Goal: Information Seeking & Learning: Learn about a topic

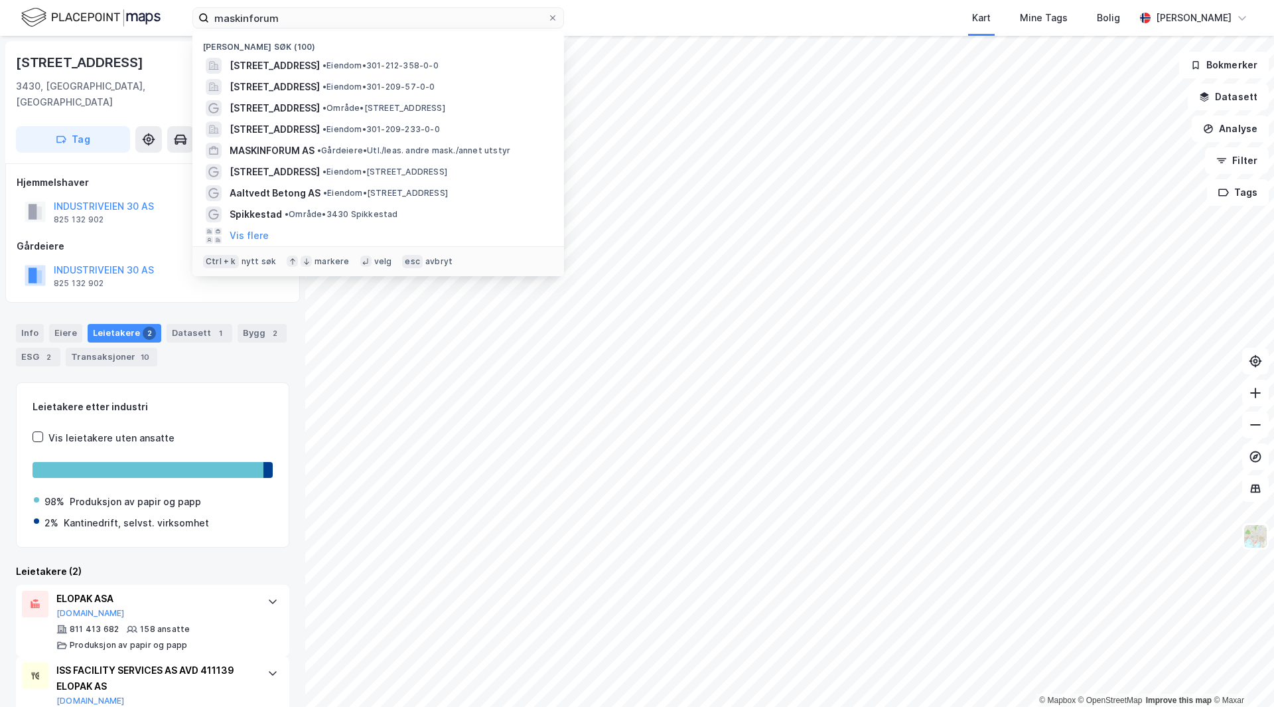
click at [291, 16] on input "maskinforum" at bounding box center [378, 18] width 338 height 20
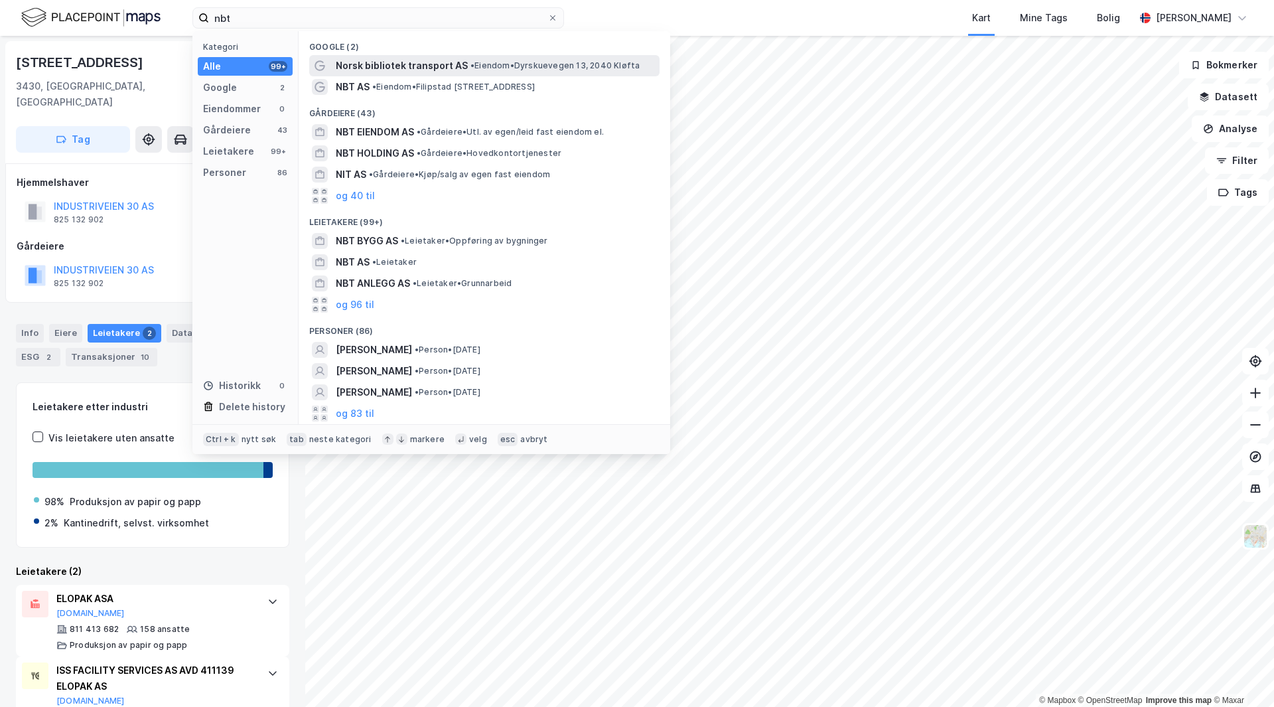
click at [490, 69] on span "• Eiendom • Dyrskuevegen 13, 2040 [GEOGRAPHIC_DATA]" at bounding box center [554, 65] width 169 height 11
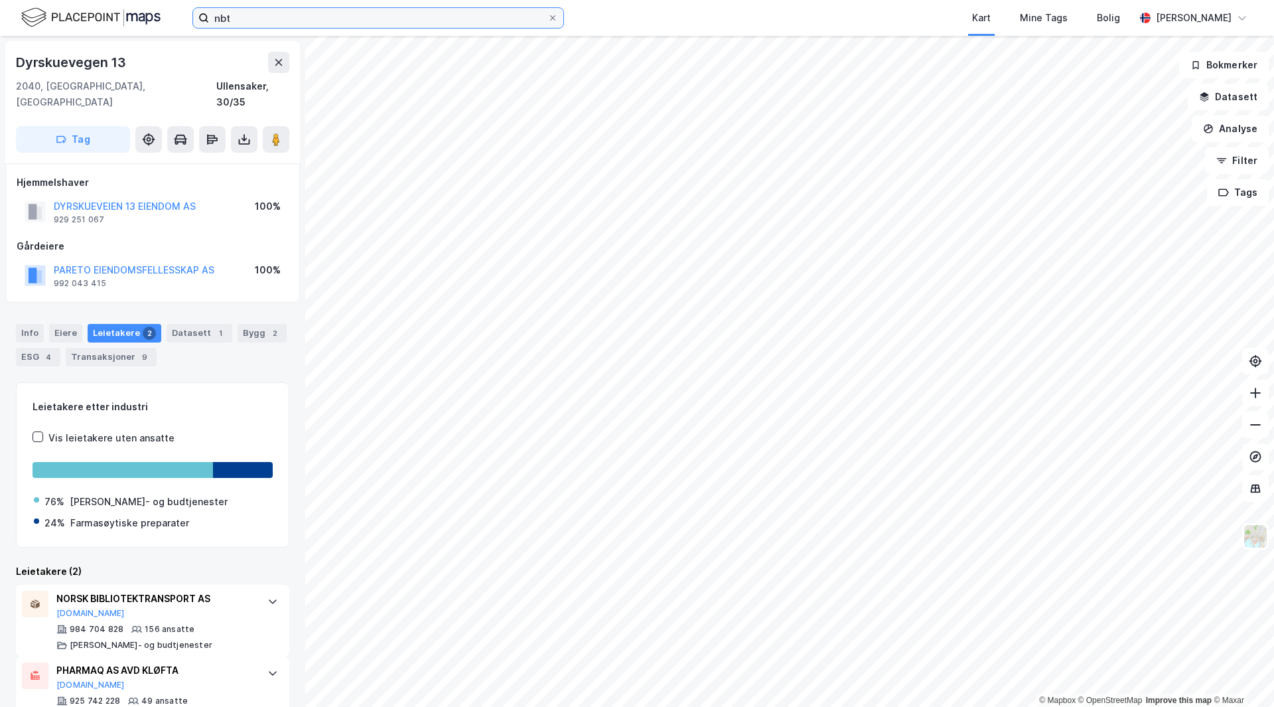
click at [291, 24] on input "nbt" at bounding box center [378, 18] width 338 height 20
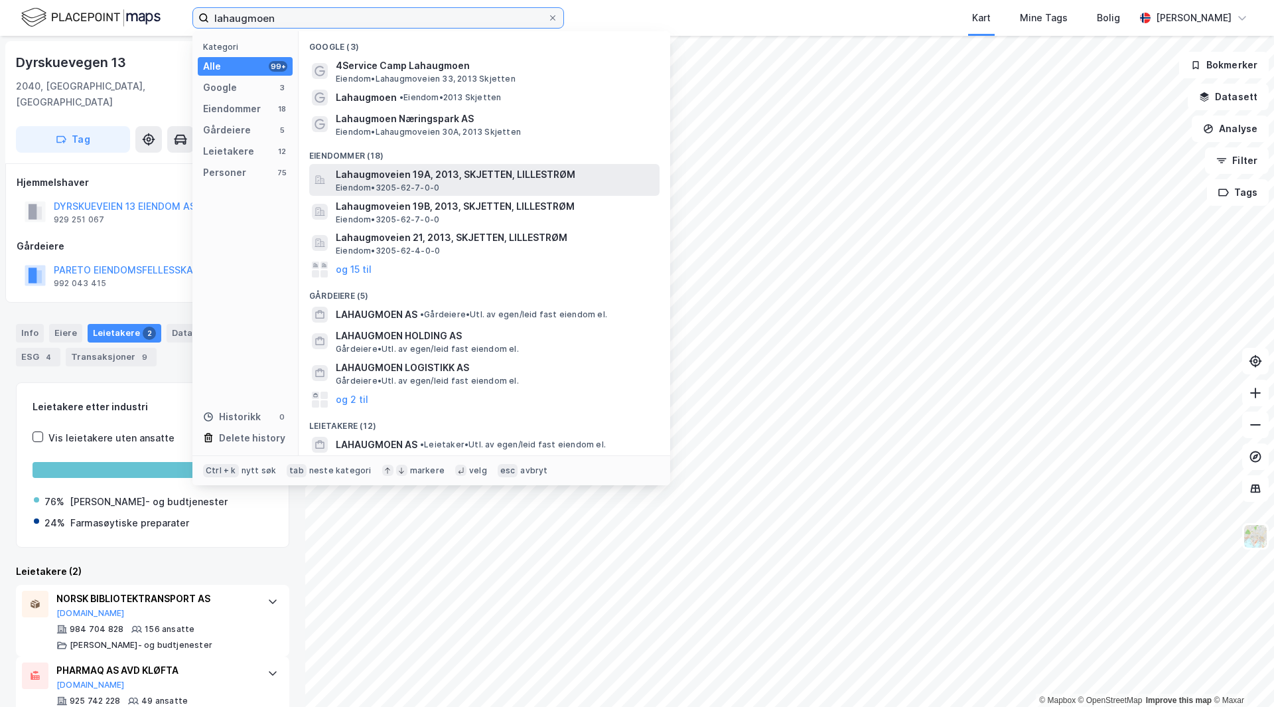
type input "lahaugmoen"
click at [441, 185] on div "Lahaugmoveien 19A, 2013, SKJETTEN, LILLESTRØM Eiendom • 3205-62-7-0-0" at bounding box center [496, 180] width 321 height 27
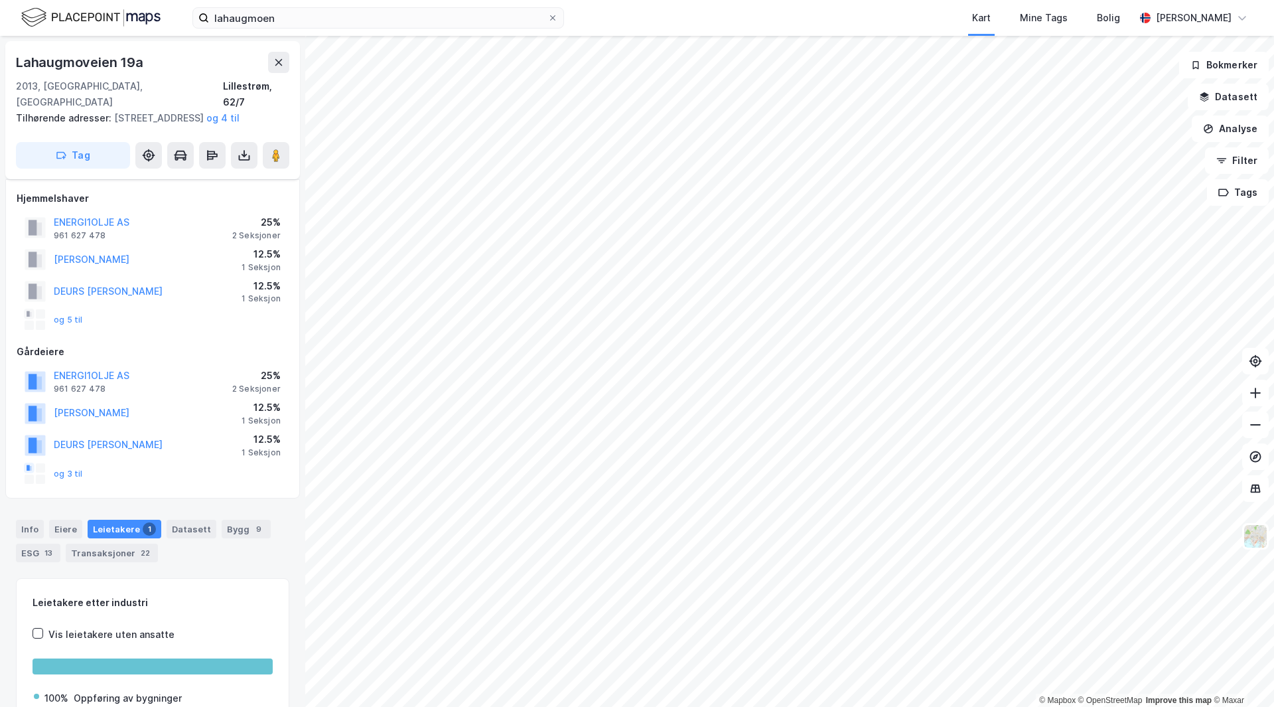
scroll to position [36, 0]
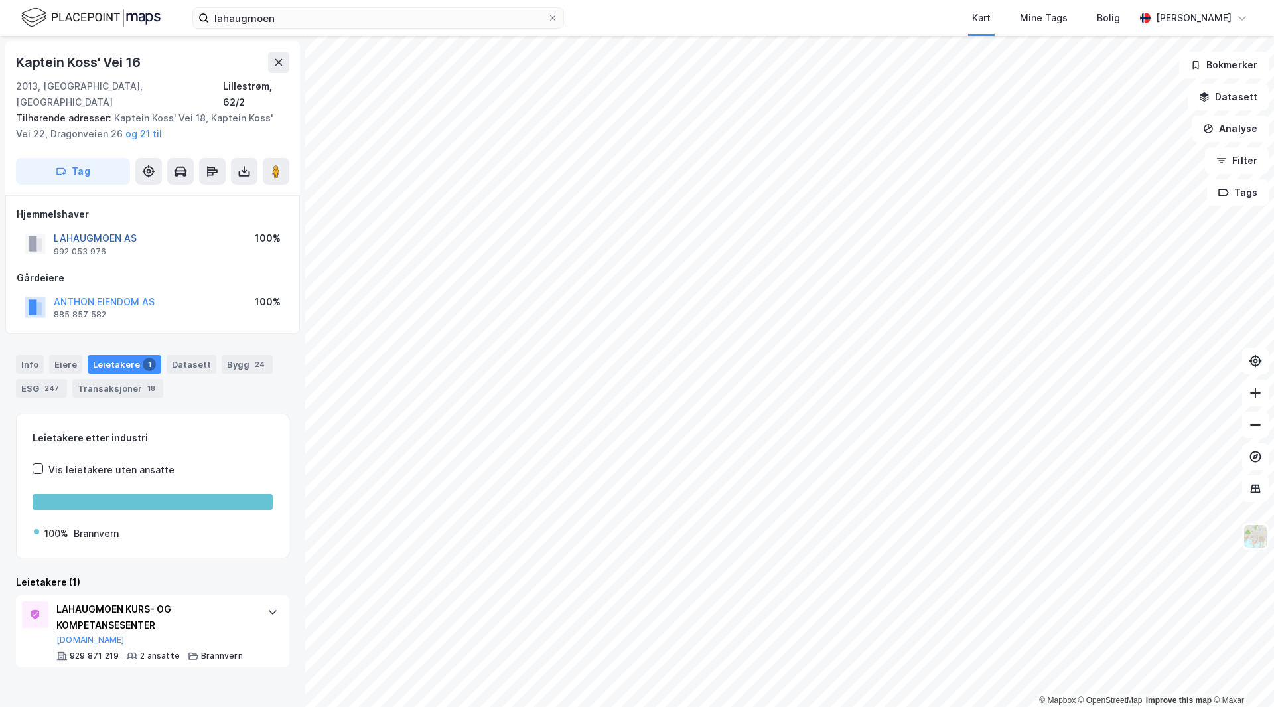
click at [0, 0] on button "LAHAUGMOEN AS" at bounding box center [0, 0] width 0 height 0
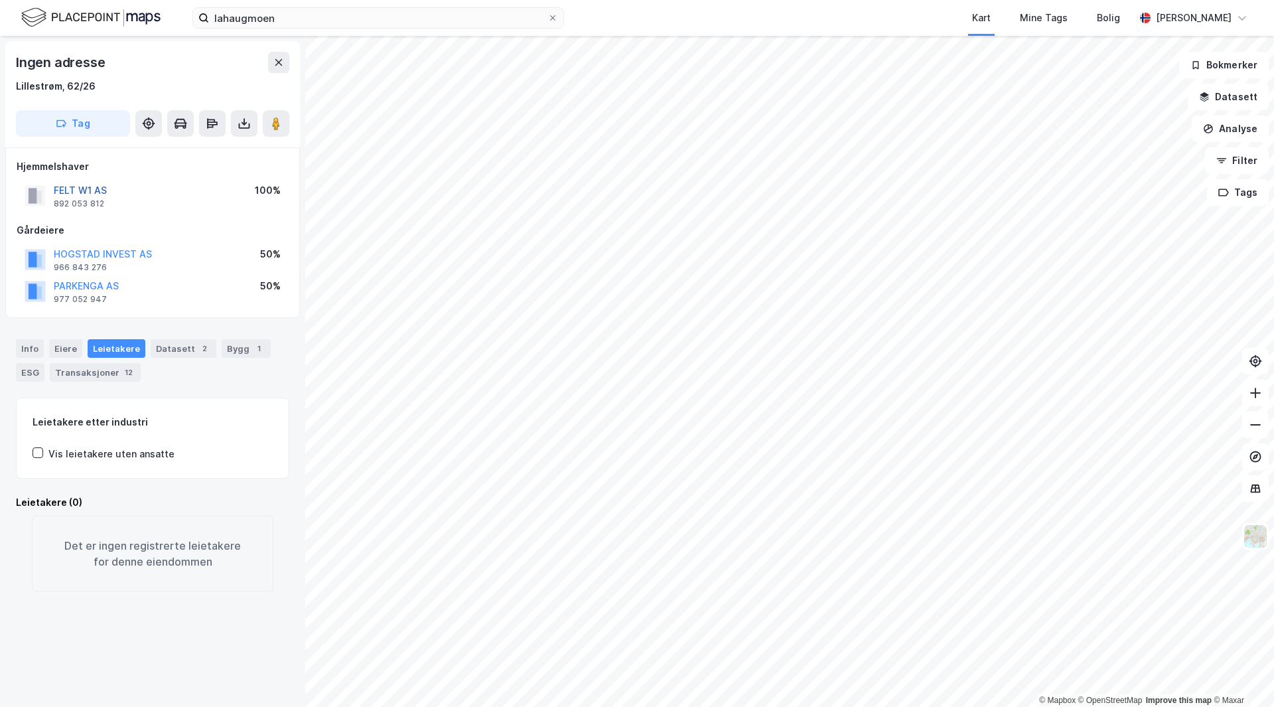
click at [0, 0] on button "FELT W1 AS" at bounding box center [0, 0] width 0 height 0
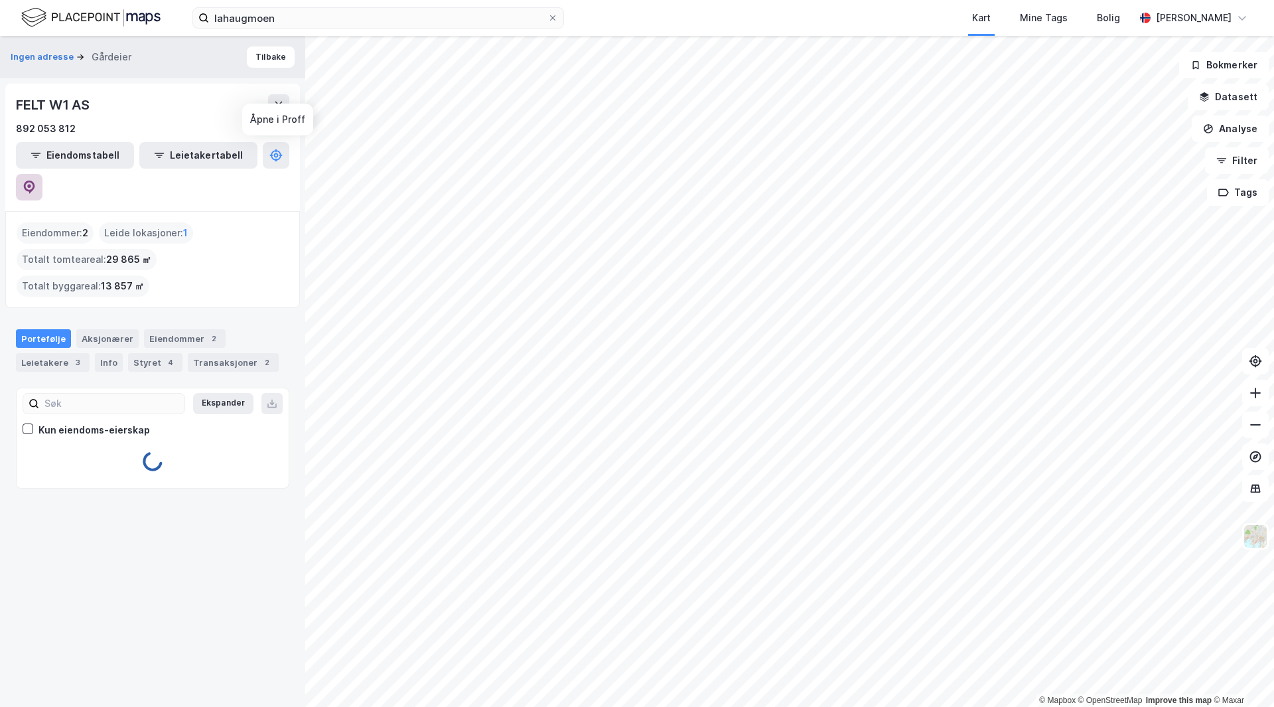
click at [36, 180] on icon at bounding box center [29, 186] width 13 height 13
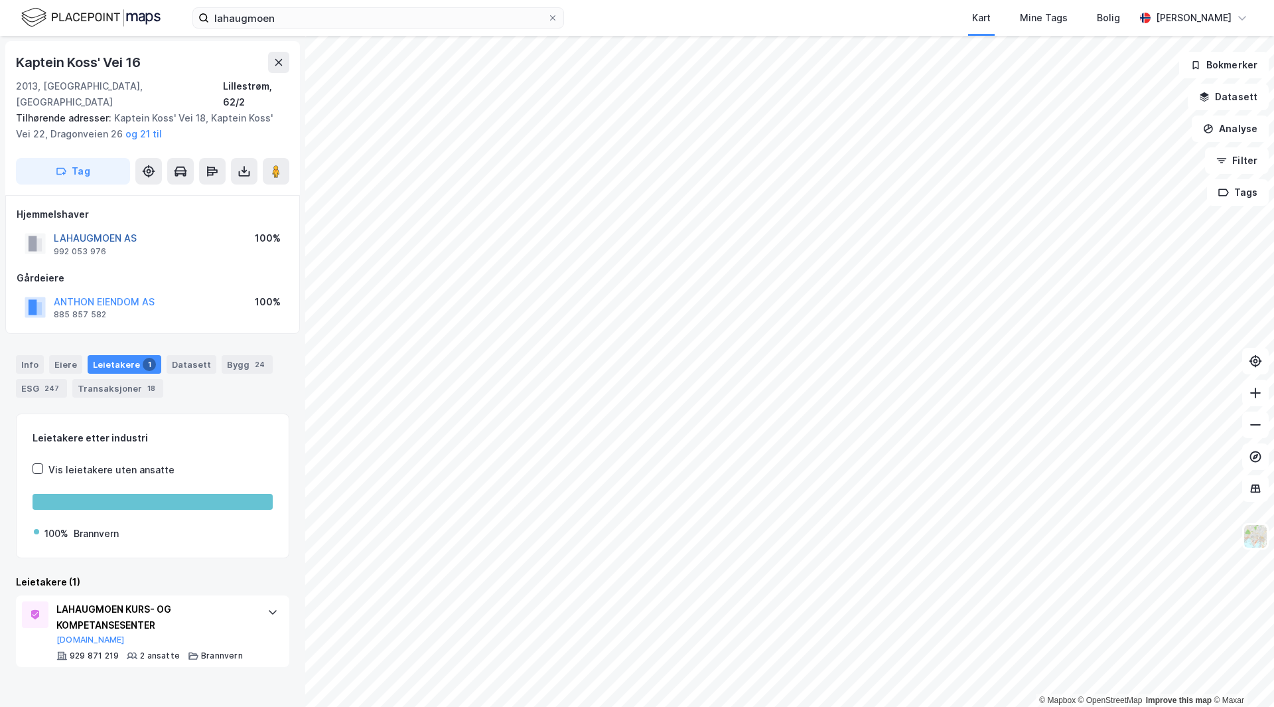
click at [0, 0] on button "LAHAUGMOEN AS" at bounding box center [0, 0] width 0 height 0
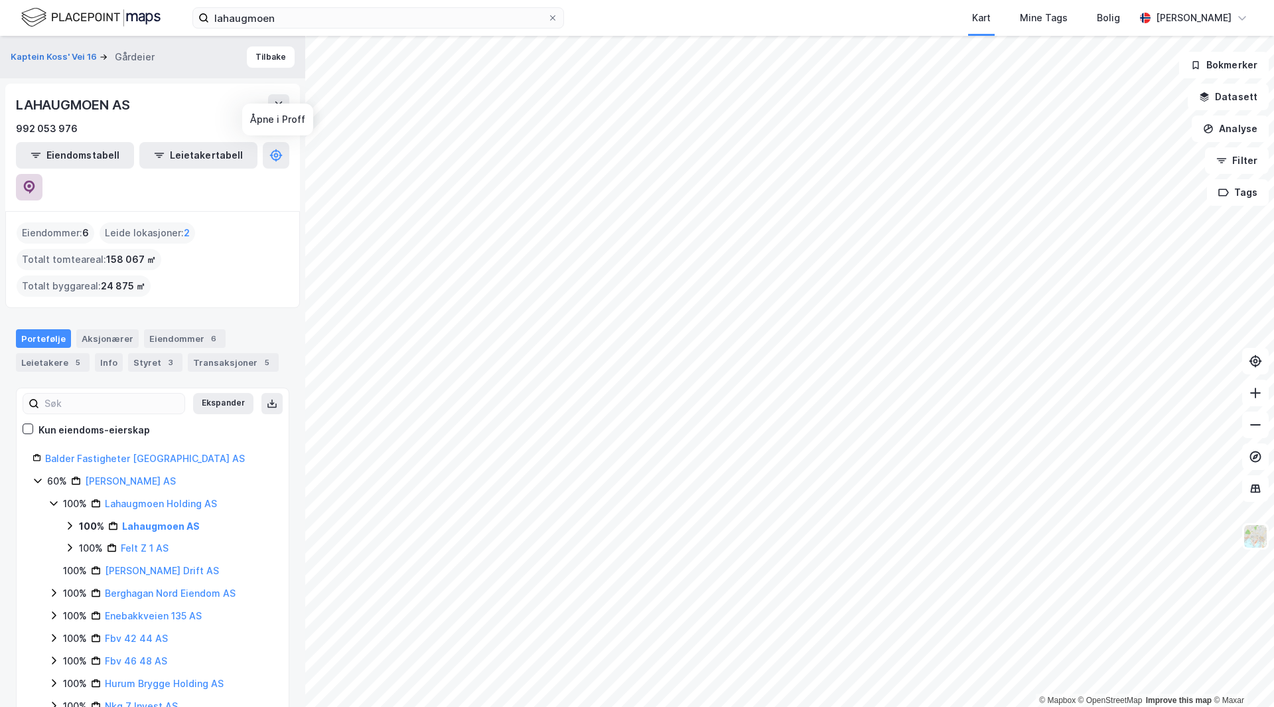
click at [42, 174] on button at bounding box center [29, 187] width 27 height 27
